Goal: Information Seeking & Learning: Learn about a topic

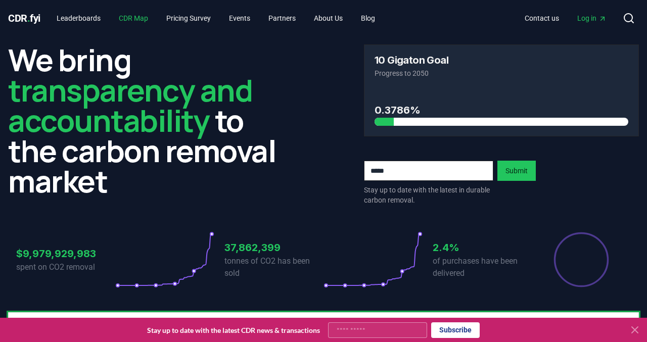
click at [141, 19] on link "CDR Map" at bounding box center [133, 18] width 45 height 18
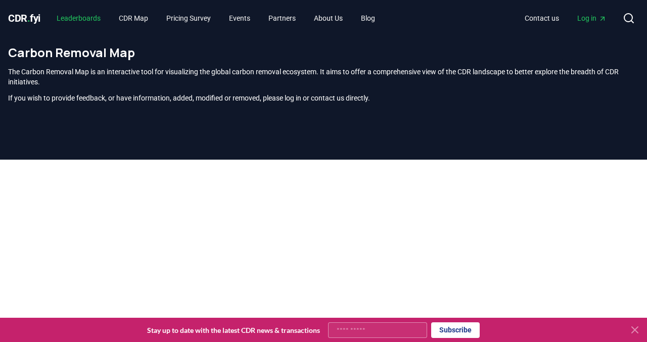
click at [87, 20] on link "Leaderboards" at bounding box center [79, 18] width 60 height 18
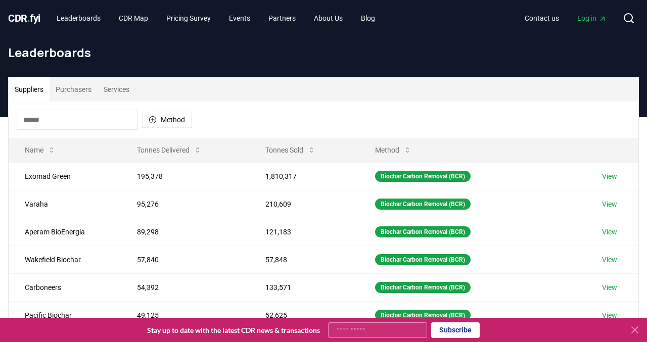
click at [69, 91] on button "Purchasers" at bounding box center [74, 89] width 48 height 24
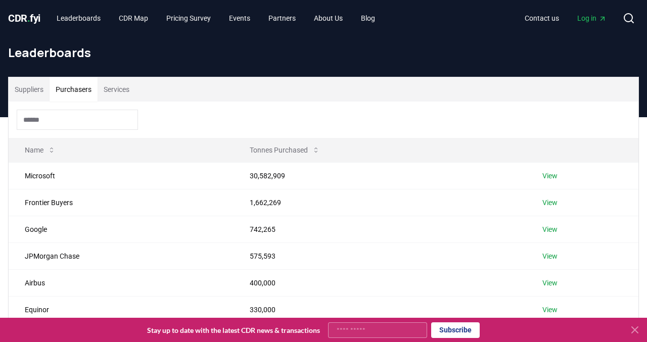
click at [68, 120] on input at bounding box center [77, 120] width 121 height 20
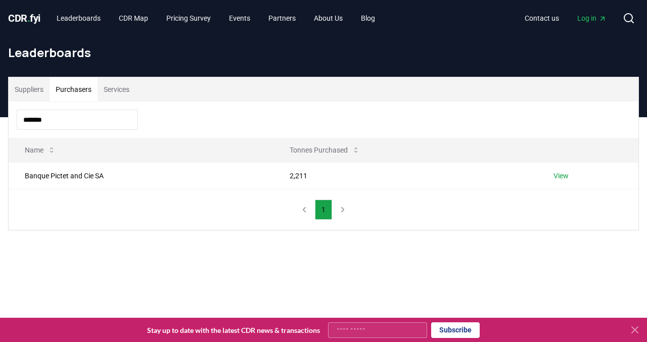
type input "******"
click at [561, 176] on link "View" at bounding box center [560, 176] width 15 height 10
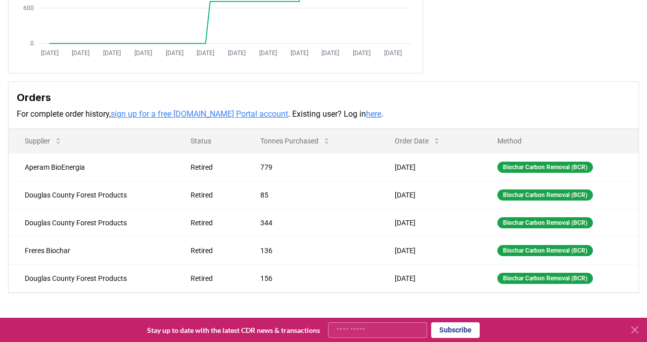
scroll to position [218, 0]
